Goal: Find specific page/section: Find specific page/section

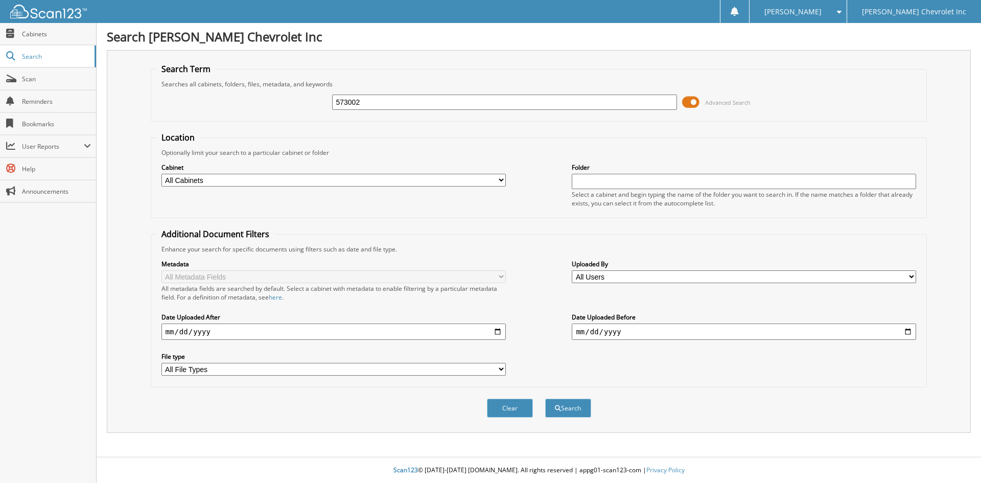
type input "573002"
click at [545, 398] on button "Search" at bounding box center [568, 407] width 46 height 19
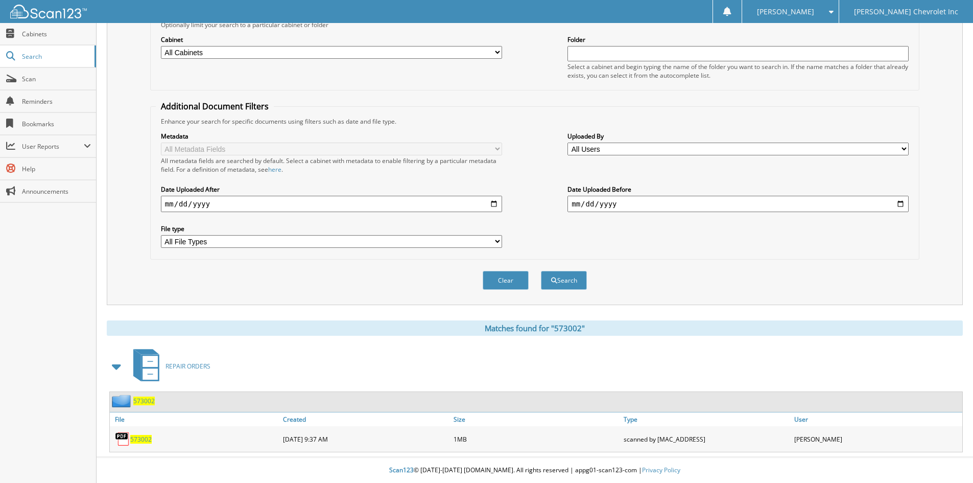
scroll to position [128, 0]
click at [149, 439] on span "573002" at bounding box center [140, 439] width 21 height 9
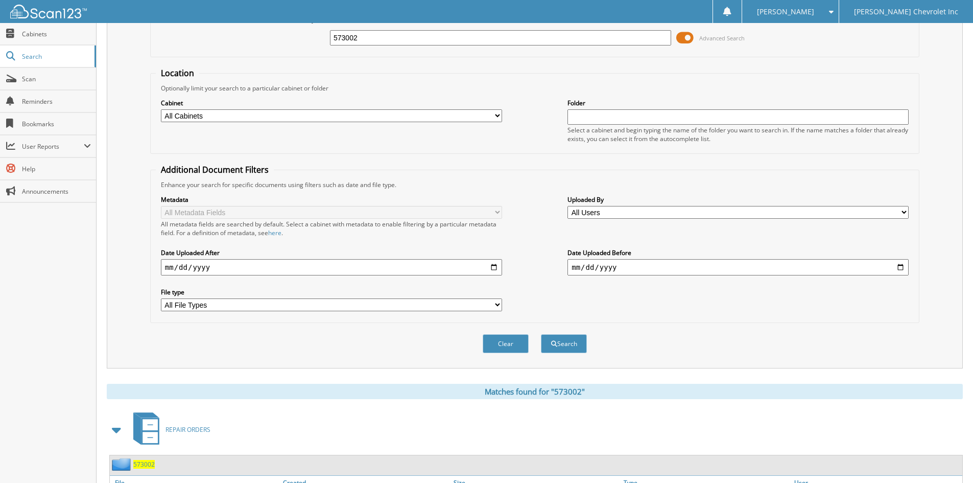
scroll to position [0, 0]
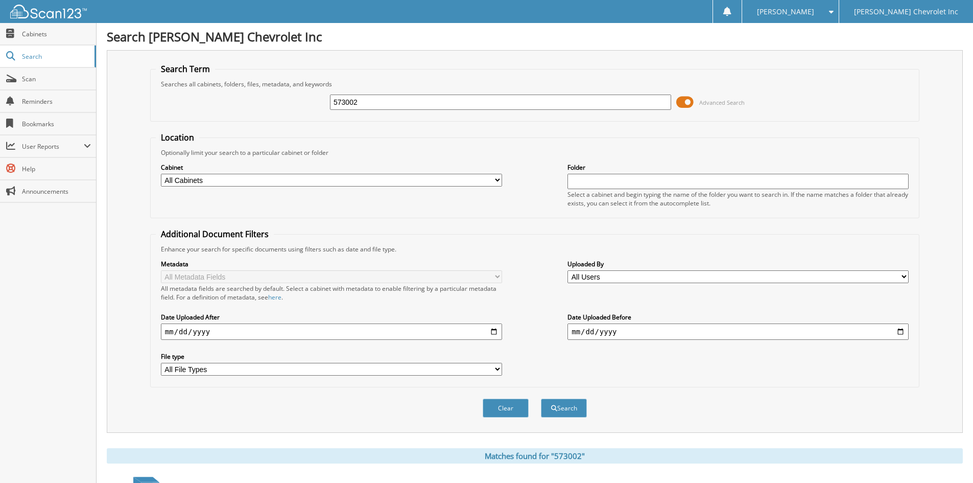
click at [430, 100] on input "573002" at bounding box center [500, 102] width 341 height 15
type input "5"
type input "563281"
click at [541, 398] on button "Search" at bounding box center [564, 407] width 46 height 19
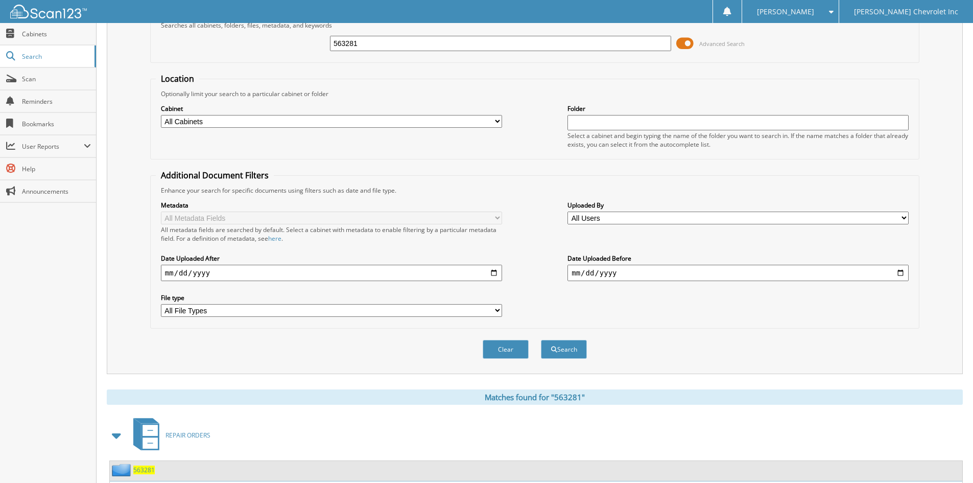
scroll to position [128, 0]
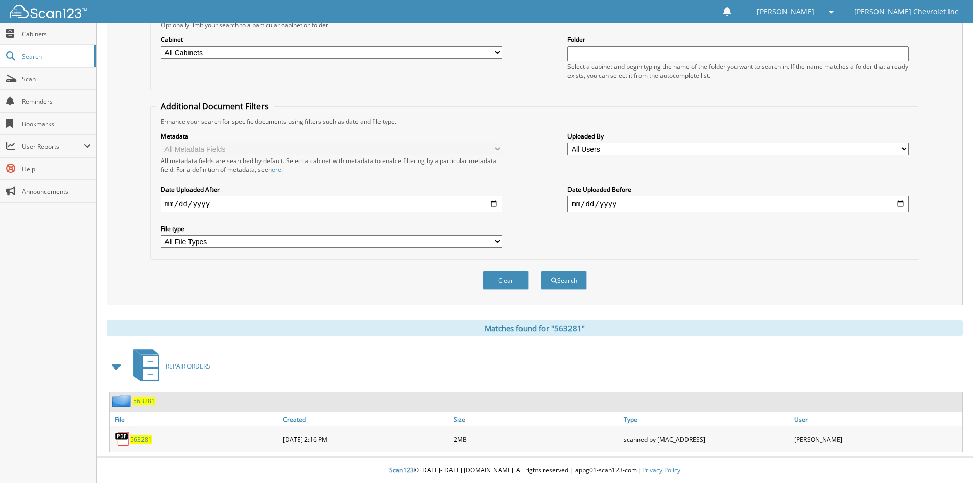
click at [133, 440] on span "563281" at bounding box center [140, 439] width 21 height 9
